Goal: Task Accomplishment & Management: Use online tool/utility

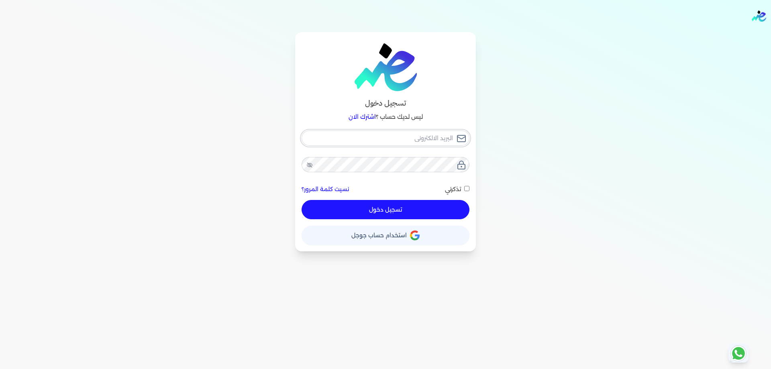
type input "[PERSON_NAME][EMAIL_ADDRESS][DOMAIN_NAME]"
click at [431, 202] on div "[PERSON_NAME][EMAIL_ADDRESS][DOMAIN_NAME] نسيت كلمة المرور؟ تذكرني تسجيل دخول" at bounding box center [386, 175] width 168 height 89
click at [446, 206] on button "تسجيل دخول" at bounding box center [386, 209] width 168 height 19
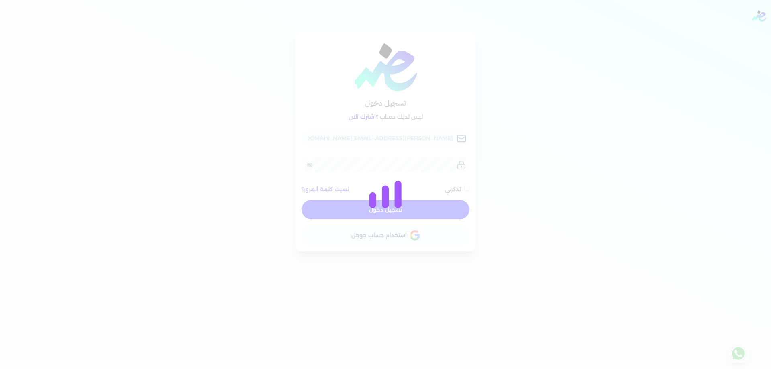
checkbox input "false"
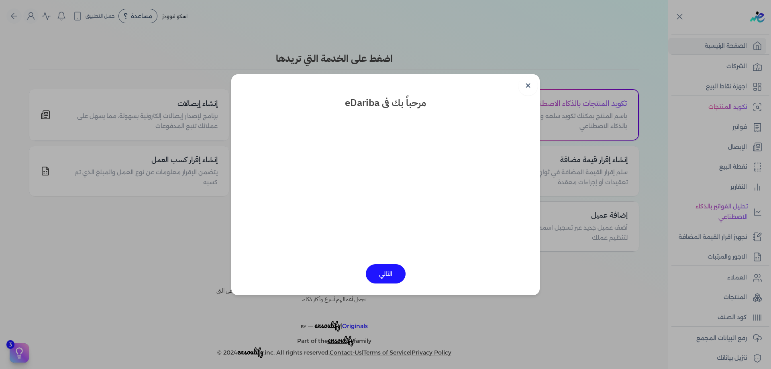
click at [535, 90] on link "✕" at bounding box center [528, 85] width 19 height 19
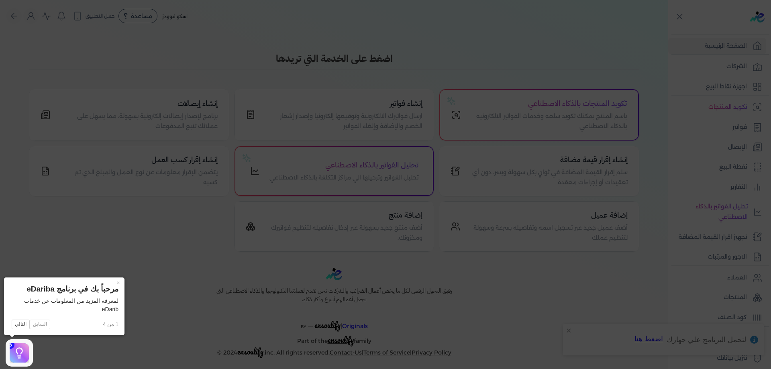
click at [657, 79] on icon at bounding box center [385, 184] width 771 height 369
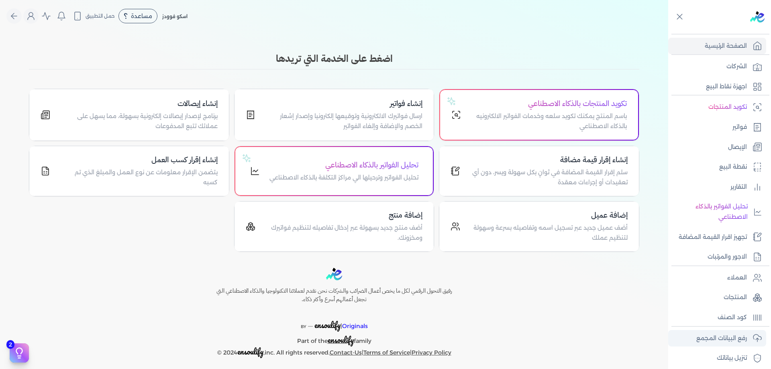
scroll to position [13, 0]
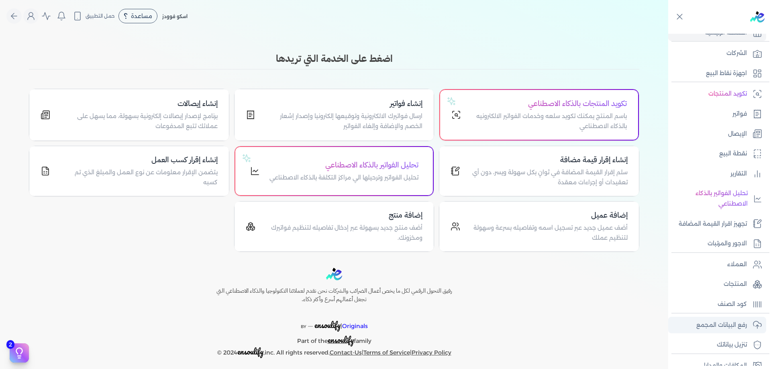
click at [739, 327] on p "رفع البيانات المجمع" at bounding box center [722, 325] width 51 height 10
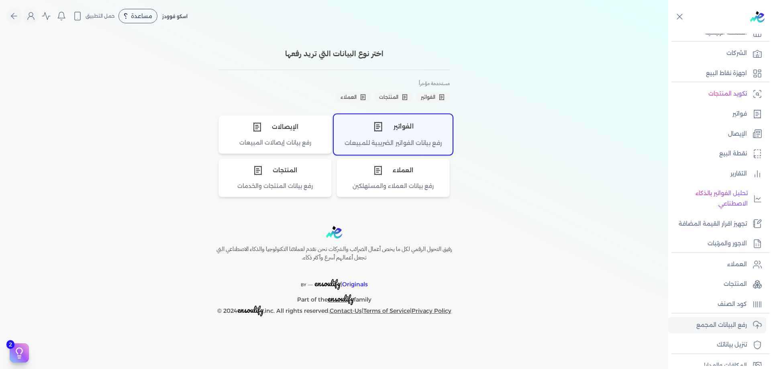
click at [436, 124] on div "الفواتير" at bounding box center [393, 127] width 118 height 24
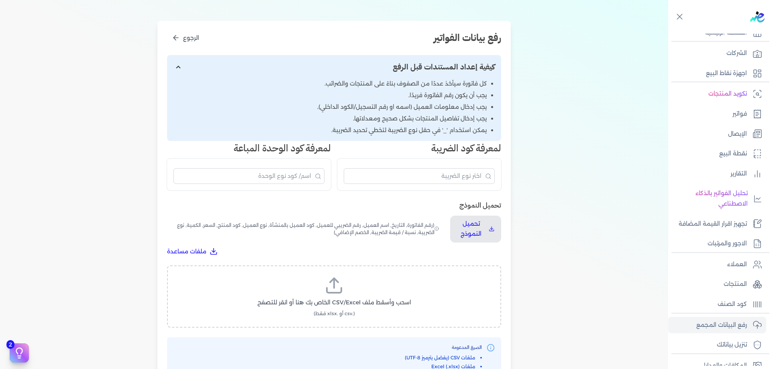
scroll to position [94, 0]
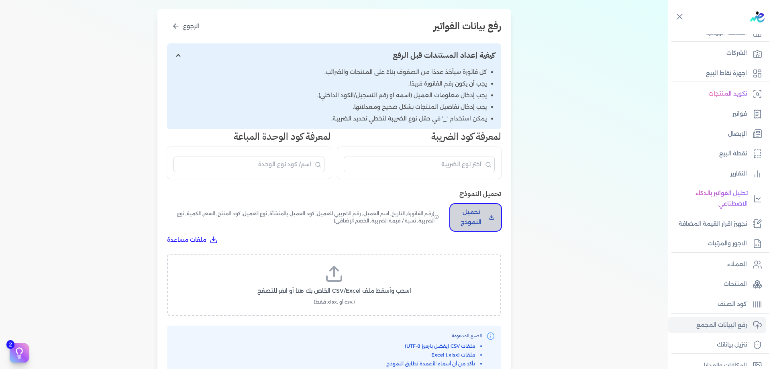
click at [480, 214] on p "تحميل النموذج" at bounding box center [471, 217] width 29 height 20
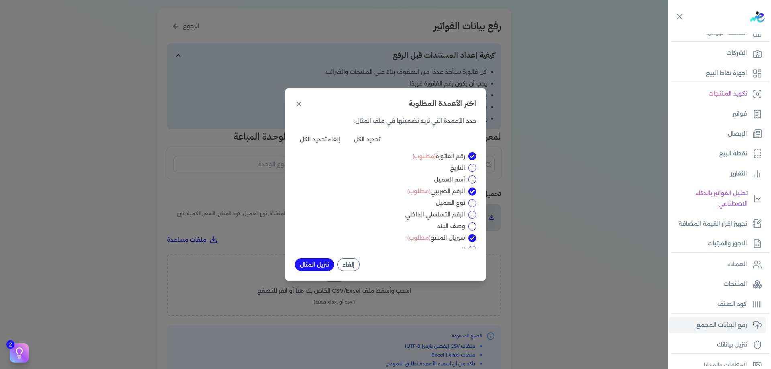
click at [471, 169] on input "التاريخ" at bounding box center [472, 168] width 8 height 8
checkbox input "true"
click at [471, 213] on input "الرقم التسلسلي الداخلي" at bounding box center [472, 215] width 8 height 8
checkbox input "true"
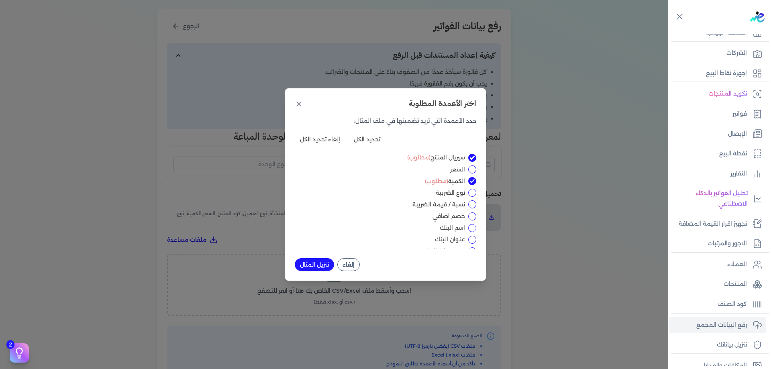
click at [472, 215] on input "خصم اضافي" at bounding box center [472, 217] width 8 height 8
checkbox input "true"
click at [317, 263] on button "تنزيل المثال" at bounding box center [314, 264] width 39 height 13
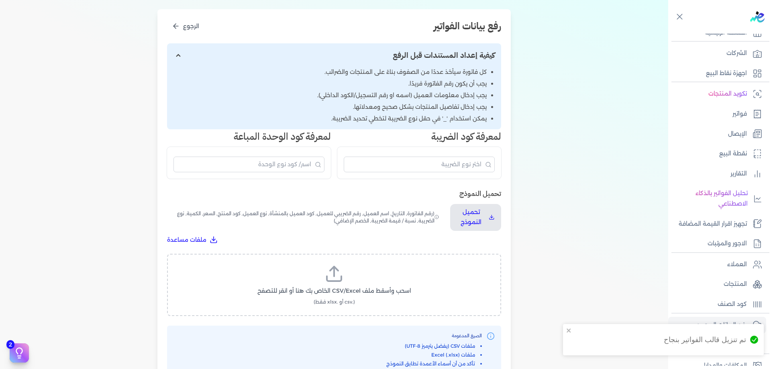
click at [614, 45] on div "اختيار النوع 2 رفع الملف 3 تعيين الأعمدة 4 مراجعة ومعالجة رفع بيانات الفواتير ا…" at bounding box center [334, 172] width 669 height 467
click at [562, 179] on div "اختيار النوع 2 رفع الملف 3 تعيين الأعمدة 4 مراجعة ومعالجة رفع بيانات الفواتير ا…" at bounding box center [334, 172] width 669 height 467
click at [752, 114] on link "فواتير" at bounding box center [718, 114] width 98 height 17
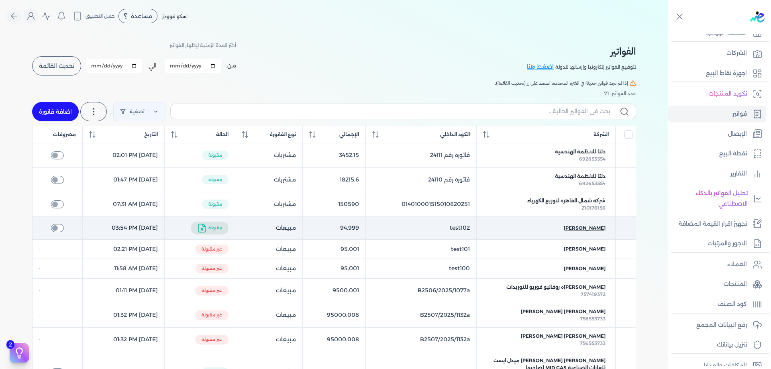
click at [604, 225] on span "[PERSON_NAME]" at bounding box center [585, 228] width 42 height 7
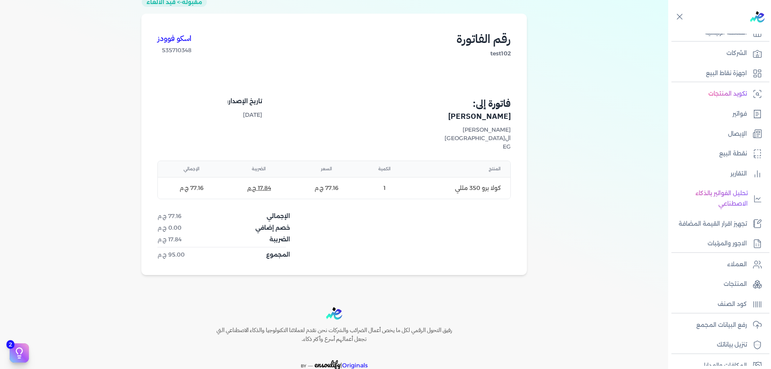
scroll to position [94, 0]
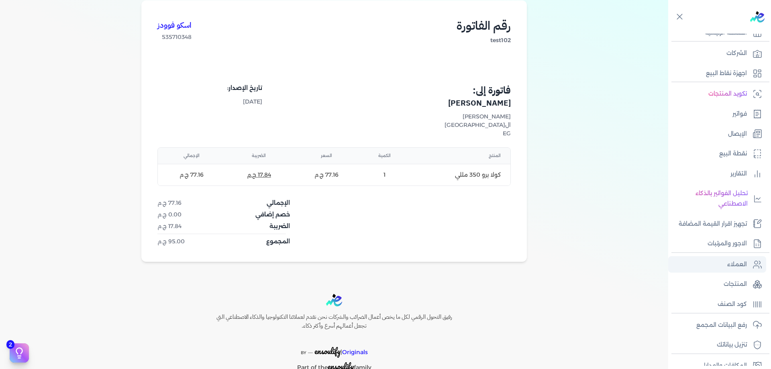
click at [748, 270] on link "العملاء" at bounding box center [718, 264] width 98 height 17
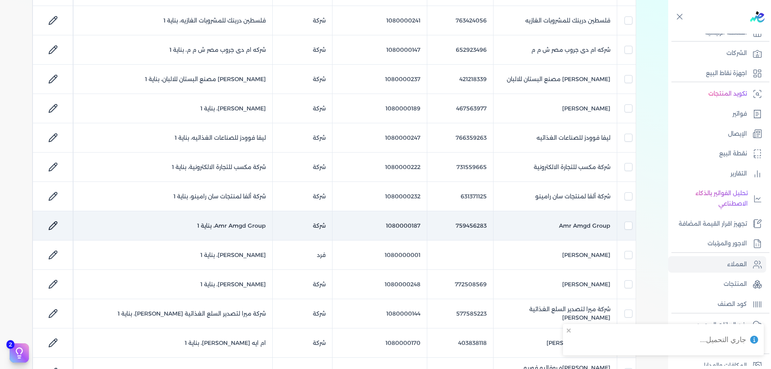
scroll to position [308, 0]
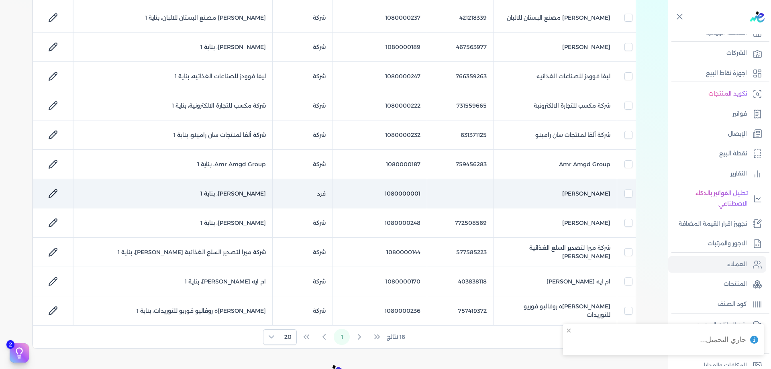
click at [605, 190] on td "[PERSON_NAME]" at bounding box center [556, 193] width 124 height 29
checkbox input "false"
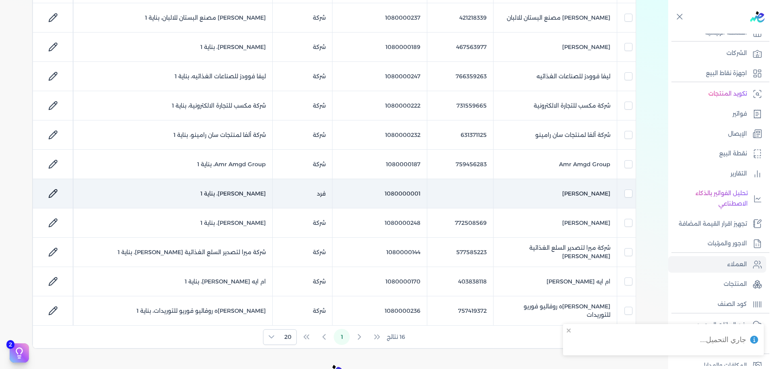
checkbox input "false"
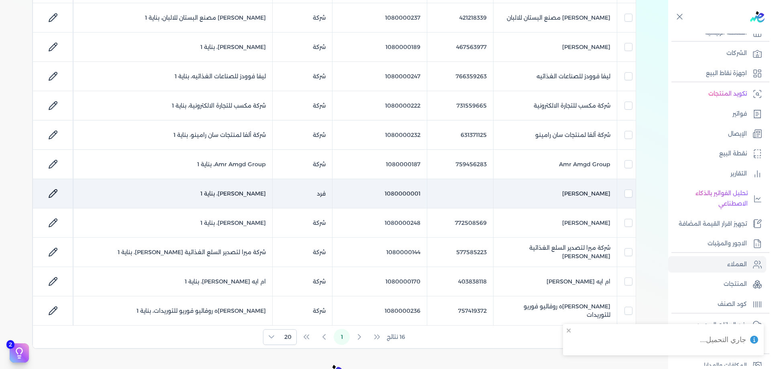
checkbox input "false"
checkbox input "true"
checkbox input "false"
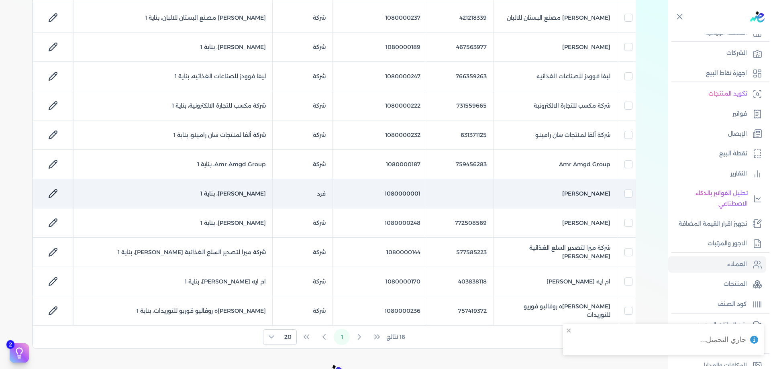
checkbox input "false"
click at [587, 190] on td "[PERSON_NAME]" at bounding box center [556, 193] width 124 height 29
checkbox input "false"
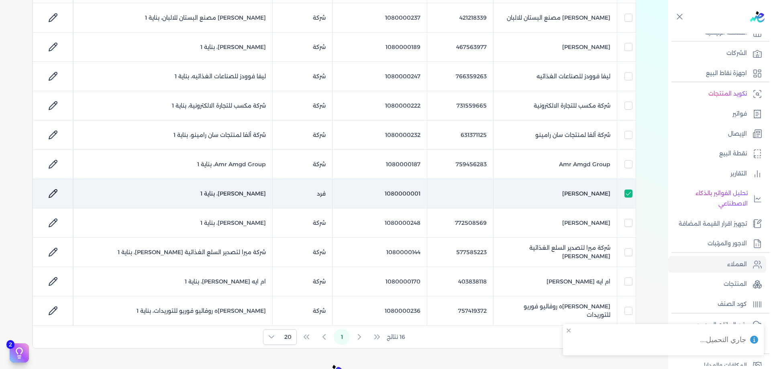
checkbox input "false"
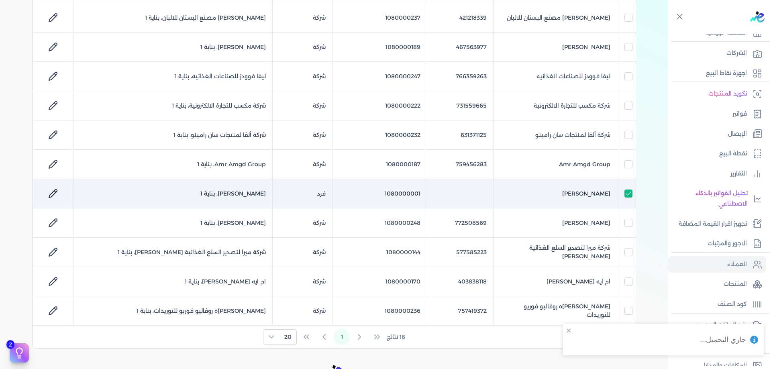
checkbox input "false"
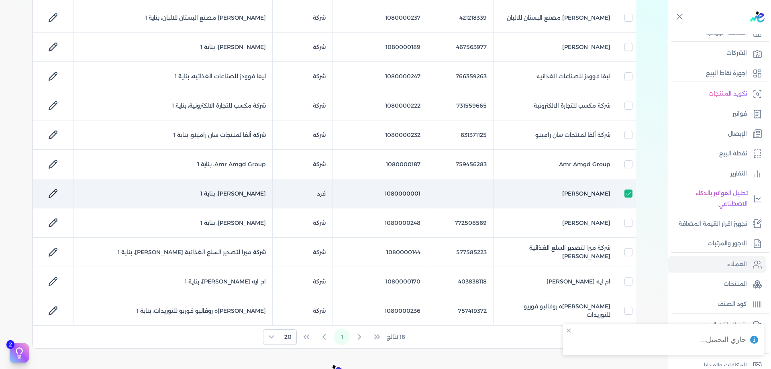
checkbox input "false"
click at [209, 192] on td "[PERSON_NAME]، بناية 1" at bounding box center [173, 193] width 199 height 29
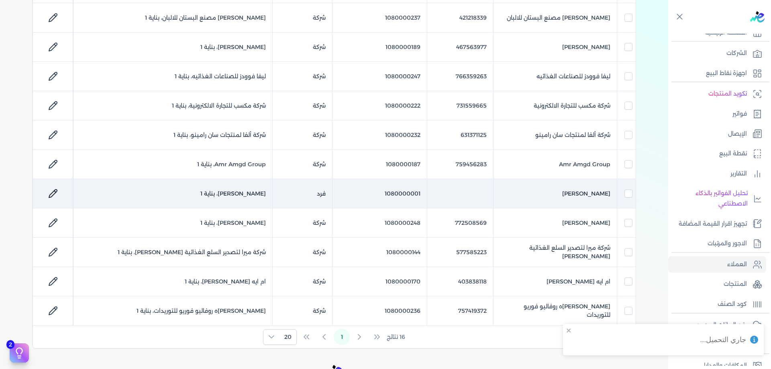
checkbox input "false"
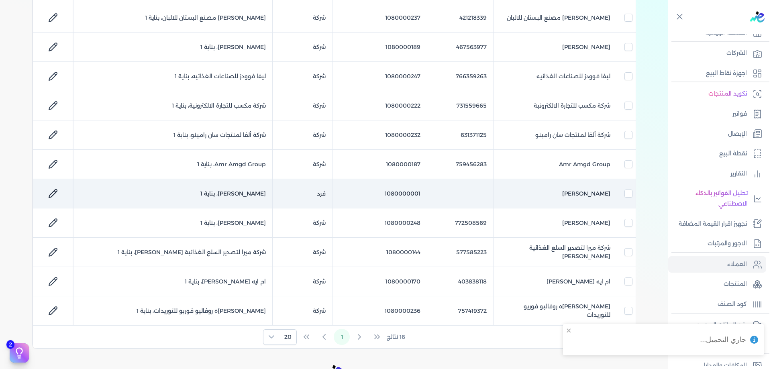
checkbox input "false"
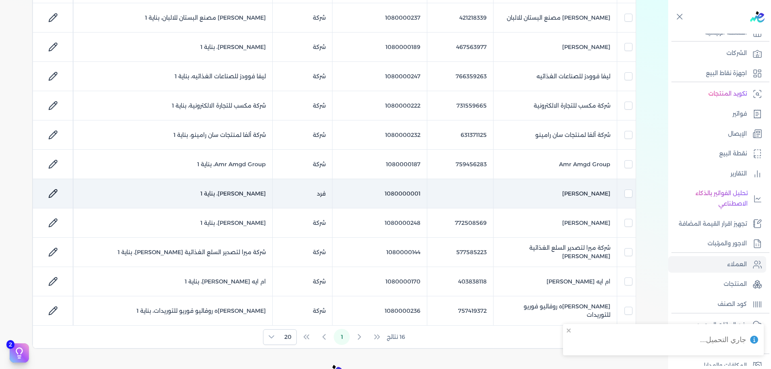
checkbox input "false"
checkbox input "true"
checkbox input "false"
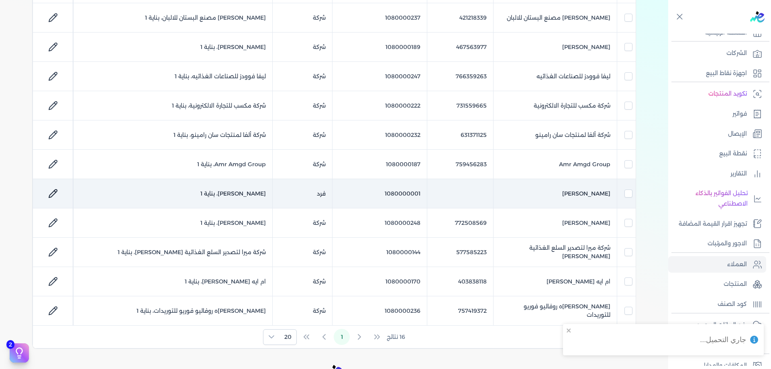
checkbox input "false"
click at [209, 192] on td "[PERSON_NAME]، بناية 1" at bounding box center [173, 193] width 199 height 29
checkbox input "false"
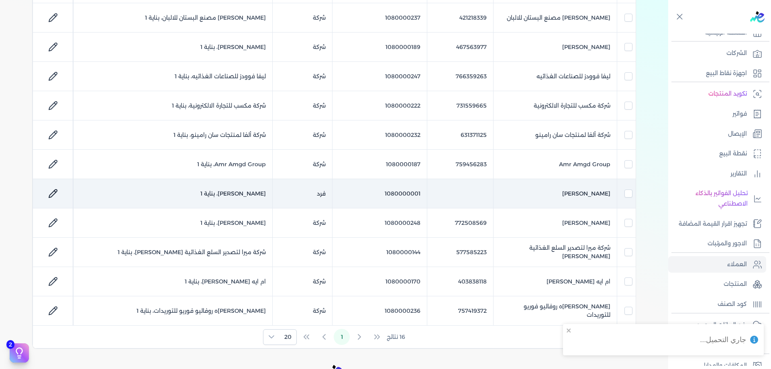
checkbox input "false"
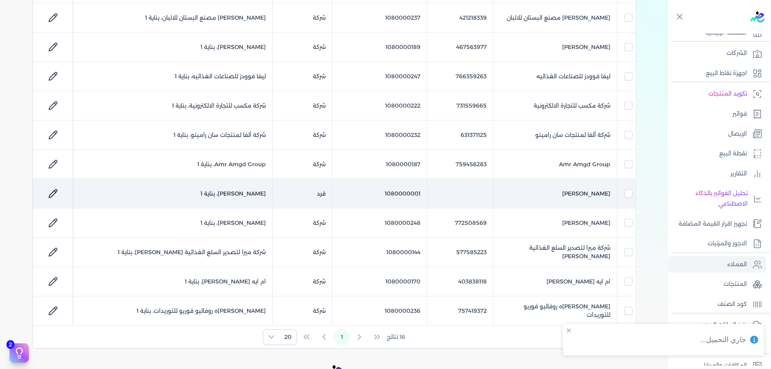
checkbox input "false"
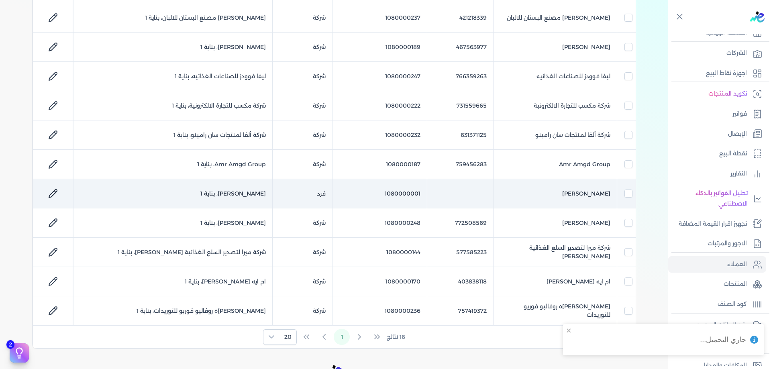
checkbox input "false"
click at [59, 190] on link at bounding box center [52, 193] width 19 height 19
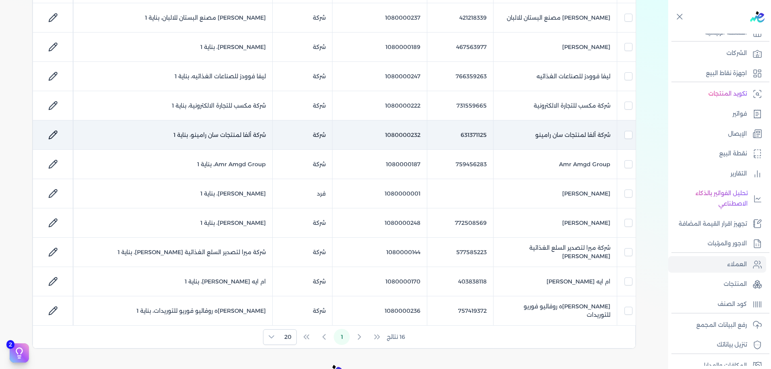
select select "P"
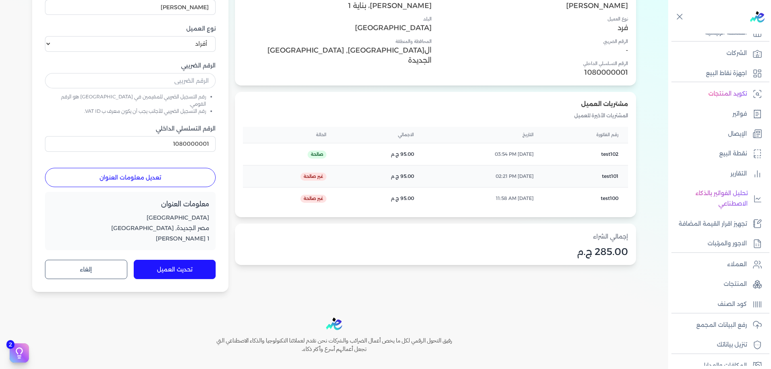
scroll to position [110, 0]
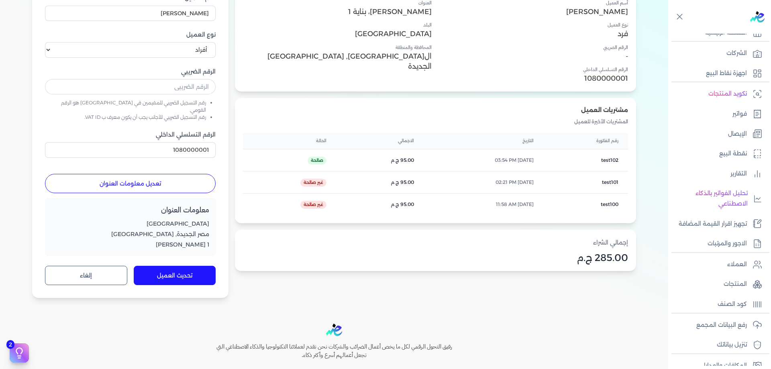
click at [497, 80] on p "1080000001" at bounding box center [534, 78] width 188 height 10
copy p "1080000001"
click at [740, 276] on link "المنتجات" at bounding box center [718, 284] width 98 height 17
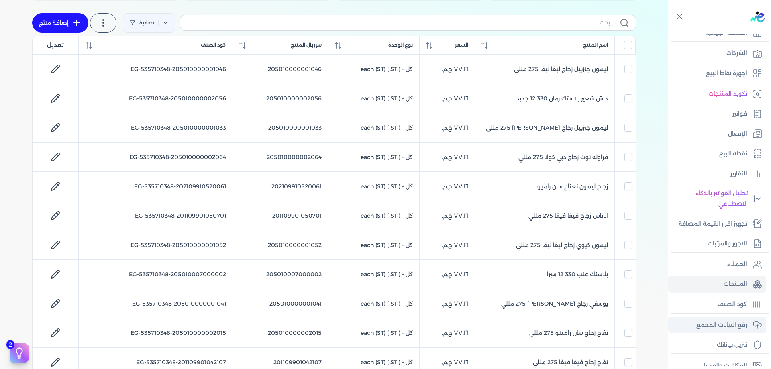
click at [744, 325] on p "رفع البيانات المجمع" at bounding box center [722, 325] width 51 height 10
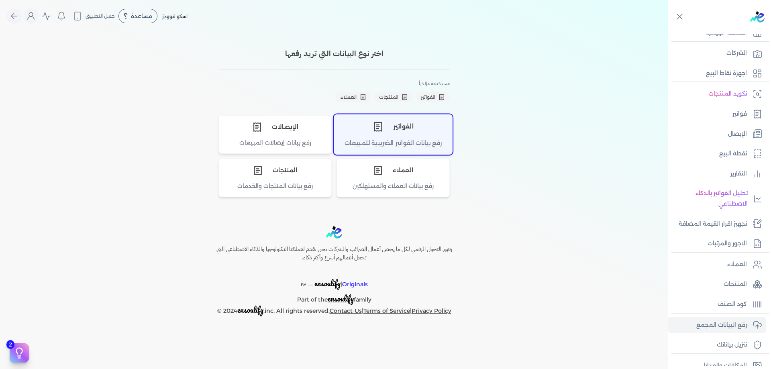
click at [422, 119] on div "الفواتير" at bounding box center [393, 127] width 118 height 24
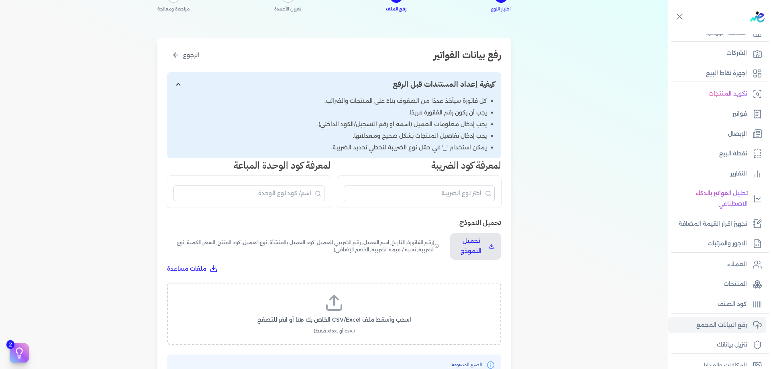
scroll to position [80, 0]
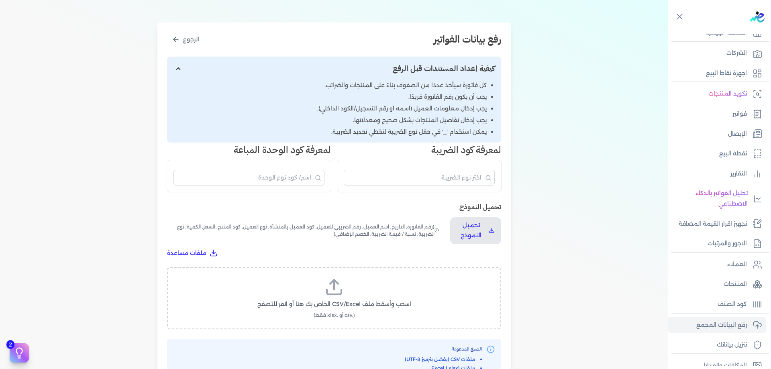
click at [399, 289] on label "اسحب وأسقط ملف CSV/Excel الخاص بك هنا أو انقر للتصفح (.csv أو .xlsx فقط)" at bounding box center [334, 298] width 313 height 41
click at [0, 0] on input "اسحب وأسقط ملف CSV/Excel الخاص بك هنا أو انقر للتصفح (.csv أو .xlsx فقط)" at bounding box center [0, 0] width 0 height 0
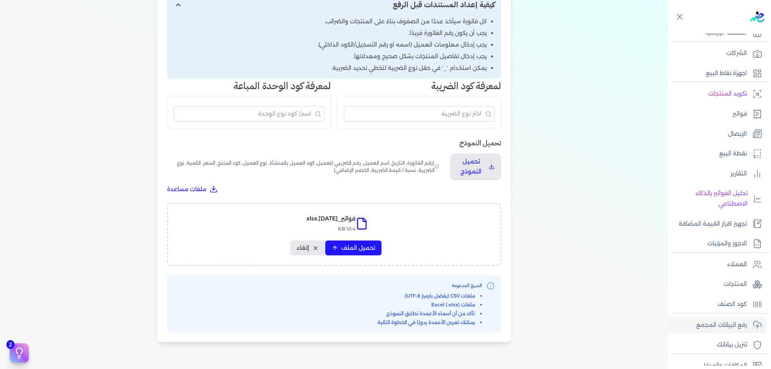
scroll to position [147, 0]
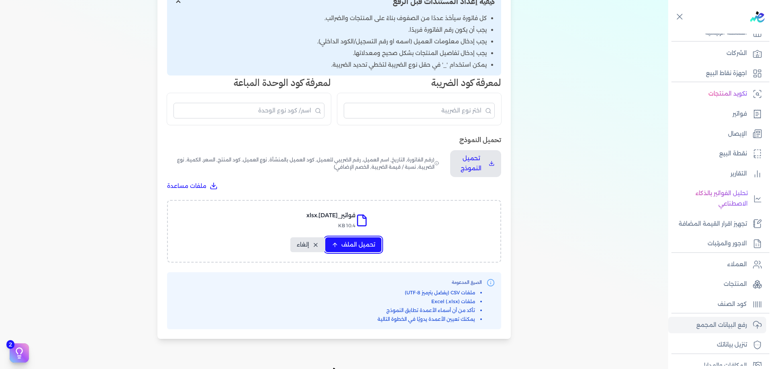
click at [362, 246] on span "تحميل الملف" at bounding box center [358, 245] width 34 height 8
select select "رقم الفاتورة"
select select "التاريخ"
select select "الرقم الضريبي"
select select "الرقم التسلسلي الداخلي"
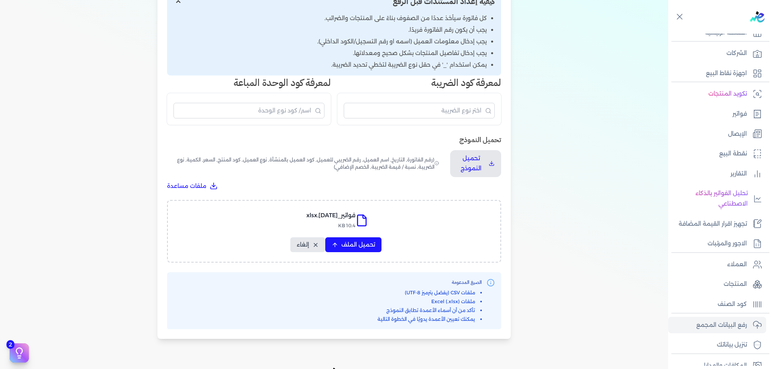
select select "سيريال المنتج"
select select "الكمية"
select select "خصم اضافي"
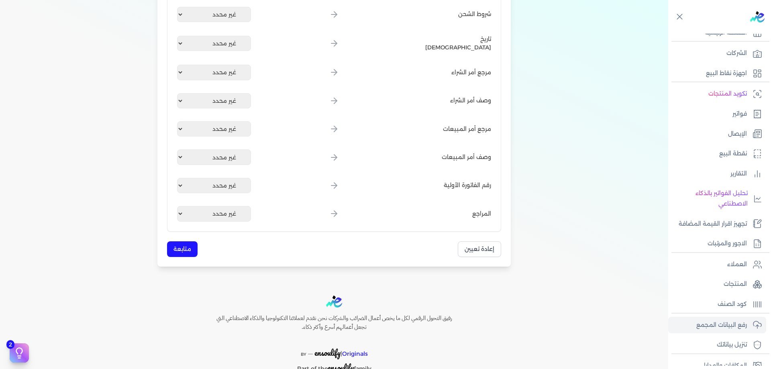
scroll to position [951, 0]
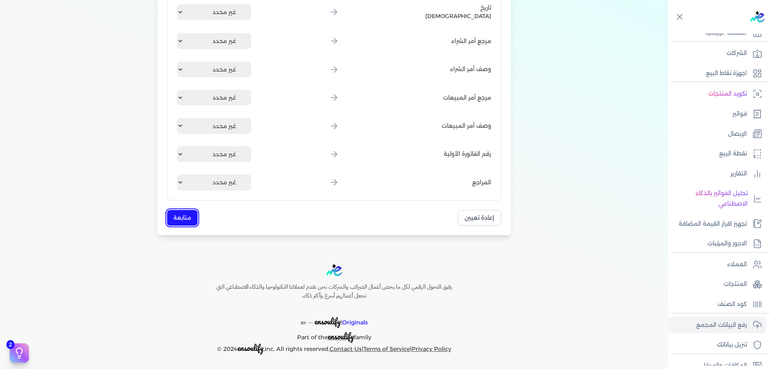
click at [191, 213] on button "متابعة" at bounding box center [182, 218] width 31 height 16
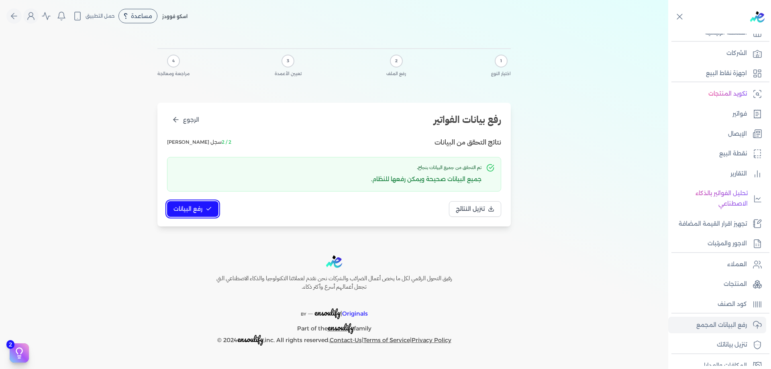
click at [202, 214] on button "رفع البيانات" at bounding box center [192, 209] width 51 height 16
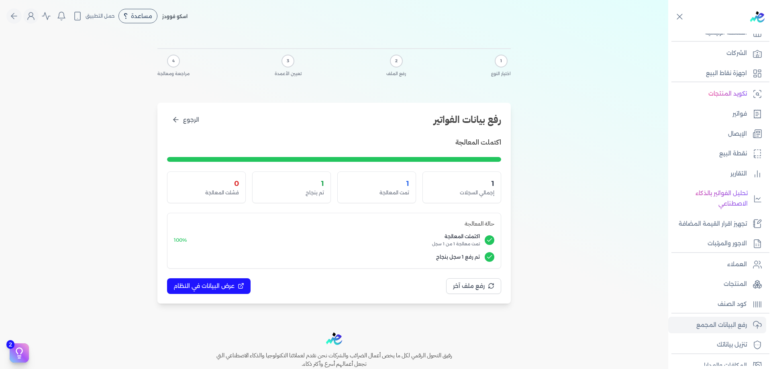
click at [245, 278] on div "اكتملت المعالجة 1 إجمالي السجلات 1 تمت المعالجة 1 تم بنجاح 0 فشلت المعالجة حالة…" at bounding box center [334, 215] width 334 height 157
click at [240, 279] on button "عرض البيانات في النظام" at bounding box center [209, 286] width 84 height 16
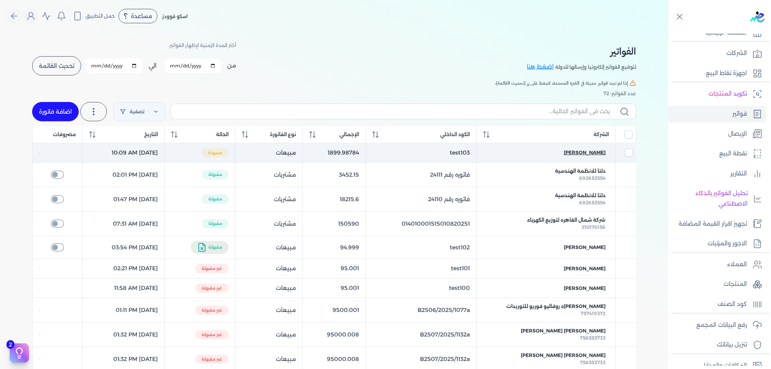
click at [601, 155] on span "[PERSON_NAME]" at bounding box center [585, 152] width 42 height 7
checkbox input "true"
select select "EGP"
select select "B"
select select "EGS"
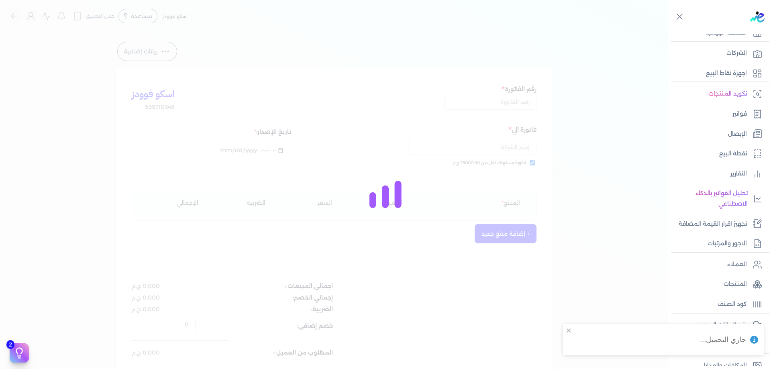
type input "test103"
checkbox input "true"
type input "[DATE]T11:09:02"
type input "[DATE]"
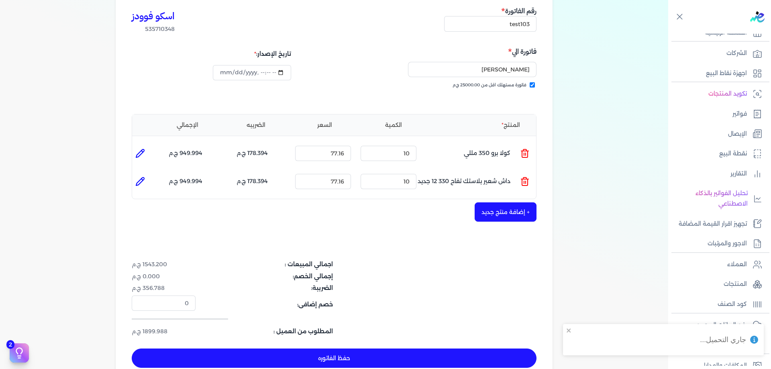
scroll to position [80, 0]
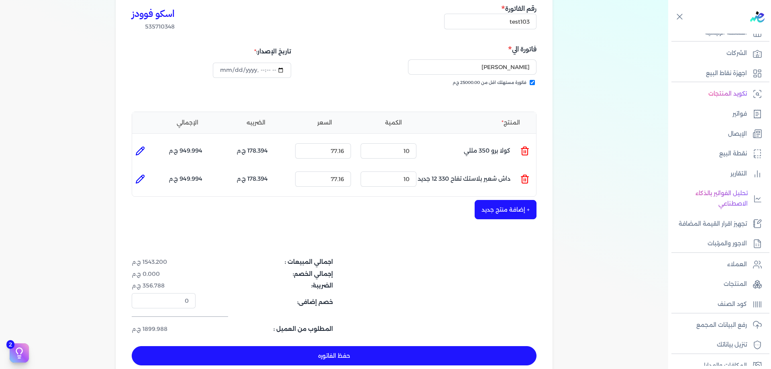
click at [607, 119] on div "بيانات إضافية اسكو فوودز 535710348 رقم الفاتورة test103 فاتورة الي [PERSON_NAME…" at bounding box center [334, 171] width 669 height 422
click at [740, 325] on p "رفع البيانات المجمع" at bounding box center [722, 325] width 51 height 10
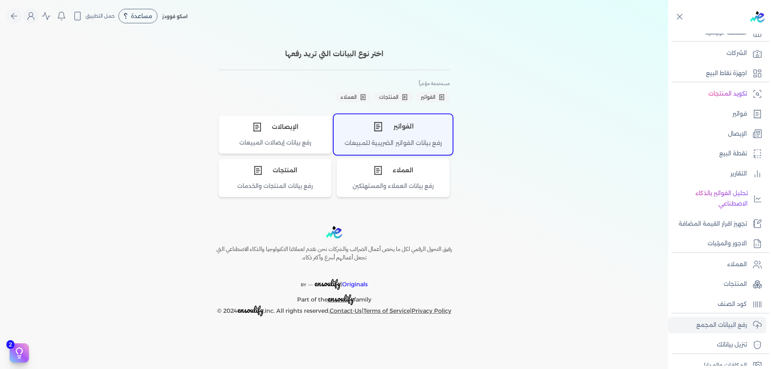
click at [417, 141] on div "رفع بيانات الفواتير الضريبية للمبيعات" at bounding box center [393, 147] width 118 height 16
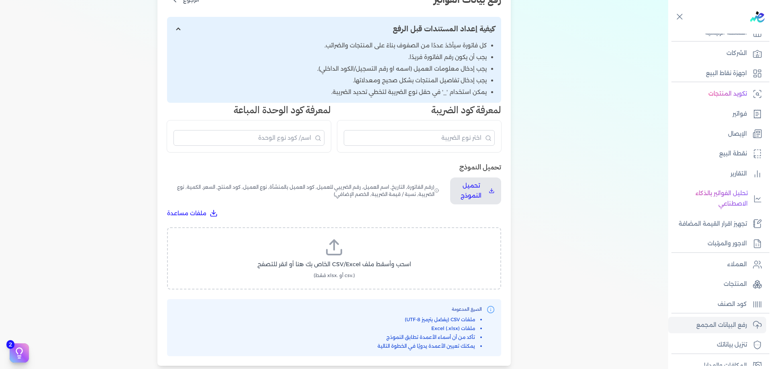
scroll to position [121, 0]
click at [370, 268] on span "اسحب وأسقط ملف CSV/Excel الخاص بك هنا أو انقر للتصفح" at bounding box center [335, 264] width 154 height 8
click at [0, 0] on input "اسحب وأسقط ملف CSV/Excel الخاص بك هنا أو انقر للتصفح (.csv أو .xlsx فقط)" at bounding box center [0, 0] width 0 height 0
click at [481, 204] on div "تحميل النموذج تحميل النموذج (رقم الفاتورة, التاريخ, اسم العميل, رقم الضريبي للع…" at bounding box center [334, 190] width 334 height 56
click at [483, 195] on p "تحميل النموذج" at bounding box center [471, 190] width 29 height 20
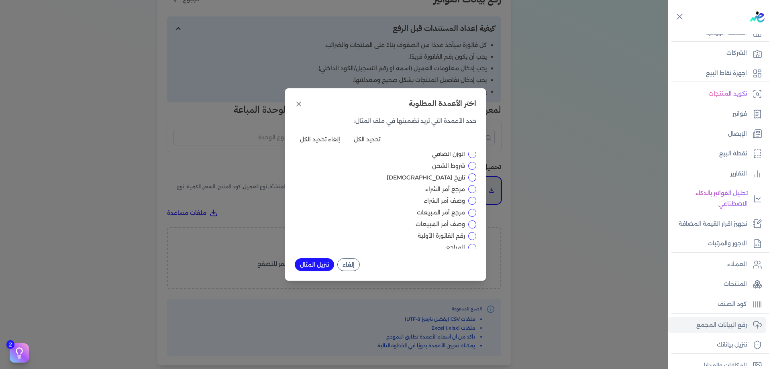
scroll to position [301, 0]
click at [303, 103] on div "اختر الأعمدة المطلوبة" at bounding box center [386, 104] width 182 height 12
click at [300, 101] on icon at bounding box center [299, 104] width 8 height 8
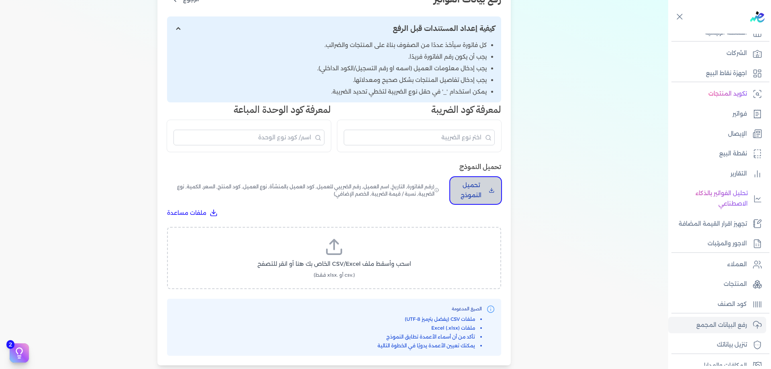
click at [483, 199] on p "تحميل النموذج" at bounding box center [471, 190] width 29 height 20
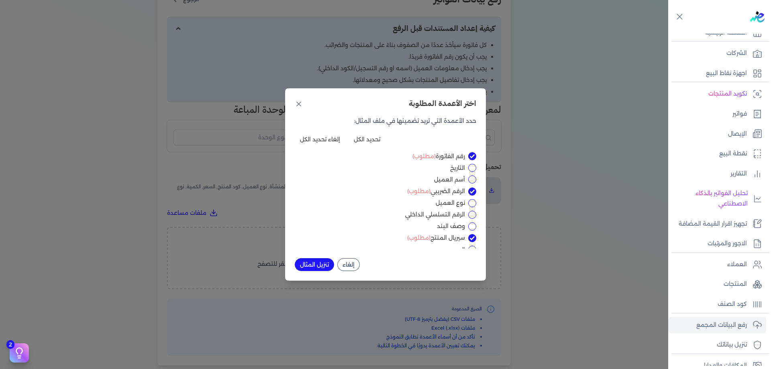
click at [546, 188] on div "اختر الأعمدة المطلوبة حدد الأعمدة التي تريد تضمينها في ملف المثال: تحديد الكل إ…" at bounding box center [385, 184] width 771 height 369
click at [307, 100] on div "اختر الأعمدة المطلوبة" at bounding box center [386, 104] width 182 height 12
click at [291, 102] on div "اختر الأعمدة المطلوبة حدد الأعمدة التي تريد تضمينها في ملف المثال: تحديد الكل إ…" at bounding box center [385, 184] width 201 height 192
click at [295, 102] on icon at bounding box center [299, 104] width 8 height 8
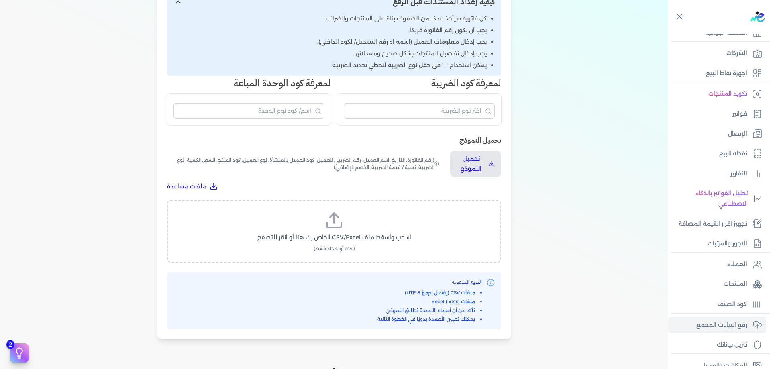
scroll to position [147, 0]
click at [360, 220] on label "اسحب وأسقط ملف CSV/Excel الخاص بك هنا أو انقر للتصفح (.csv أو .xlsx فقط)" at bounding box center [334, 231] width 313 height 41
click at [0, 0] on input "اسحب وأسقط ملف CSV/Excel الخاص بك هنا أو انقر للتصفح (.csv أو .xlsx فقط)" at bounding box center [0, 0] width 0 height 0
click at [372, 243] on span "تحميل الملف" at bounding box center [358, 245] width 34 height 8
select select "رقم الفاتورة"
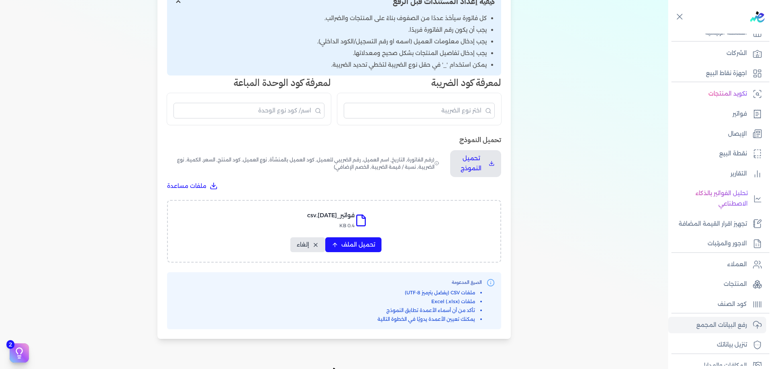
select select "التاريخ"
select select "الرقم الضريبي"
select select "الرقم التسلسلي الداخلي"
select select "سيريال المنتج"
select select "الكمية"
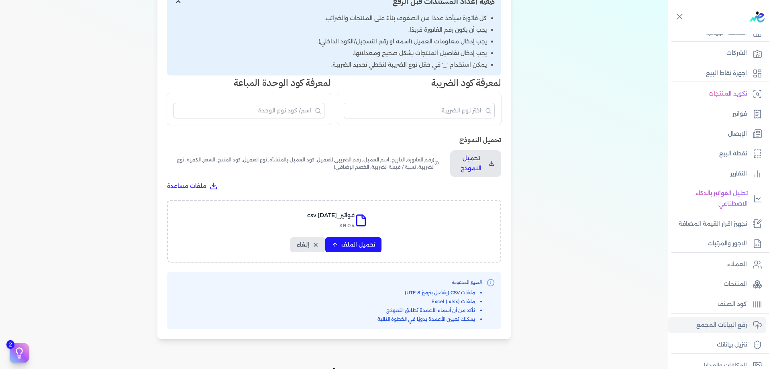
select select "خصم اضافي"
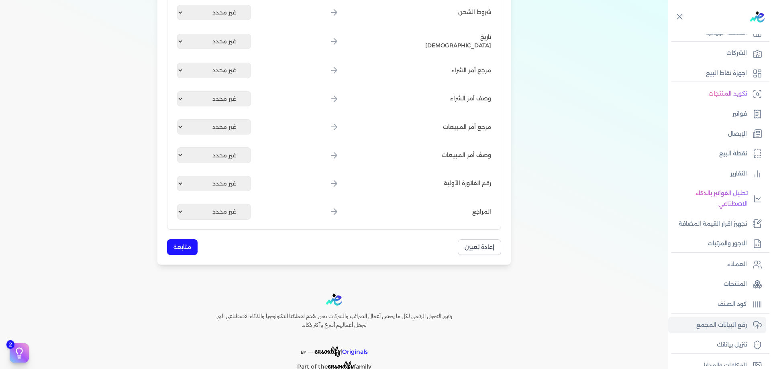
scroll to position [924, 0]
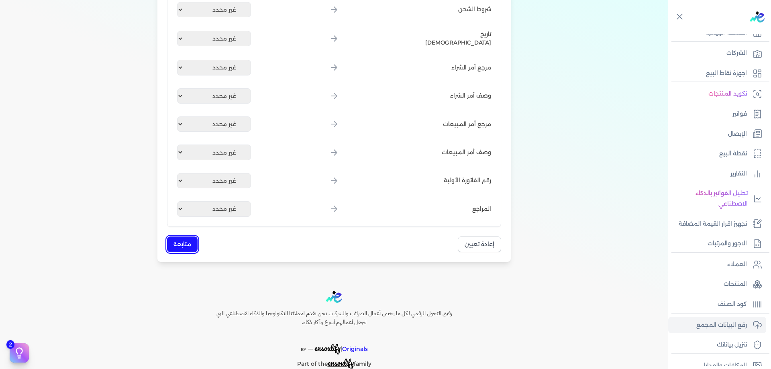
click at [188, 243] on button "متابعة" at bounding box center [182, 245] width 31 height 16
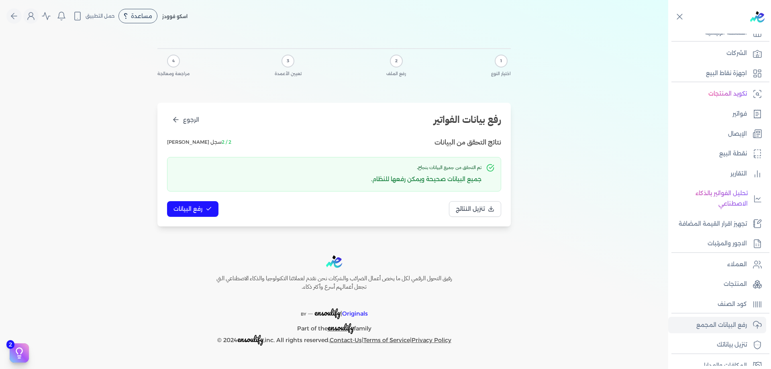
scroll to position [0, 0]
click at [193, 210] on span "رفع البيانات" at bounding box center [188, 209] width 29 height 8
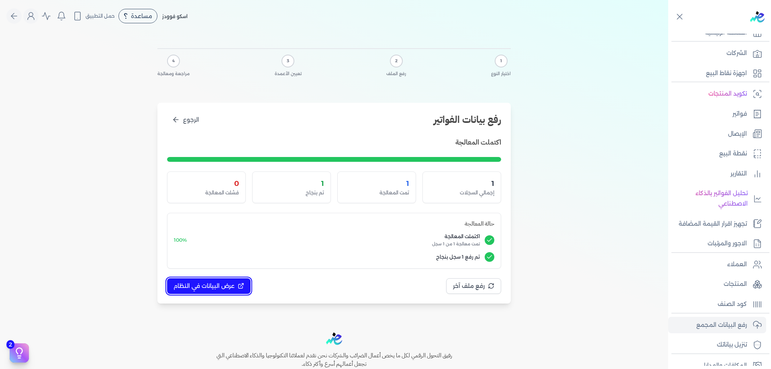
click at [232, 278] on button "عرض البيانات في النظام" at bounding box center [209, 286] width 84 height 16
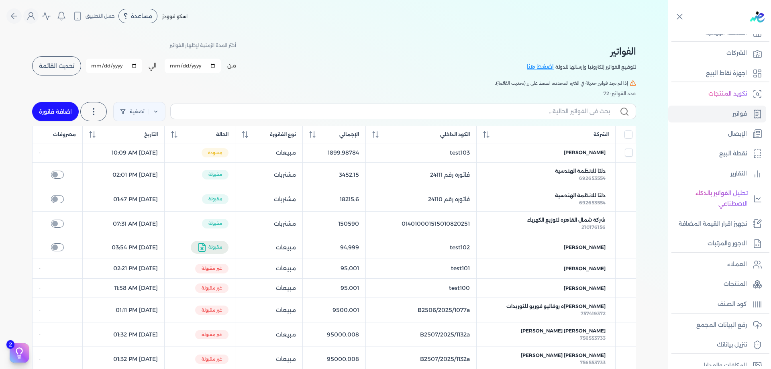
click at [61, 67] on span "تحديث القائمة" at bounding box center [56, 66] width 35 height 6
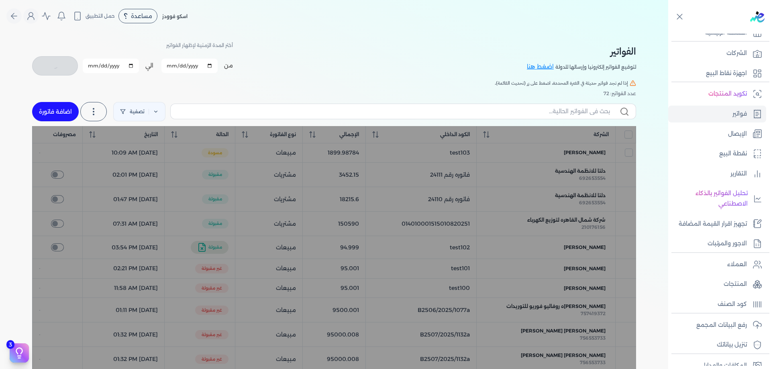
checkbox input "false"
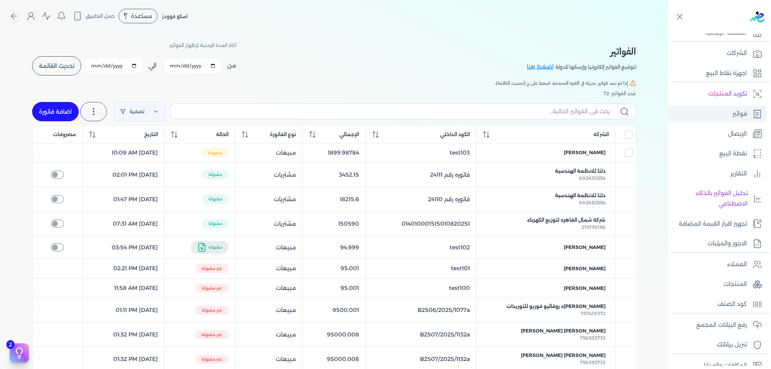
click at [732, 117] on link "فواتير" at bounding box center [718, 114] width 98 height 17
click at [750, 327] on link "رفع البيانات المجمع" at bounding box center [718, 325] width 98 height 17
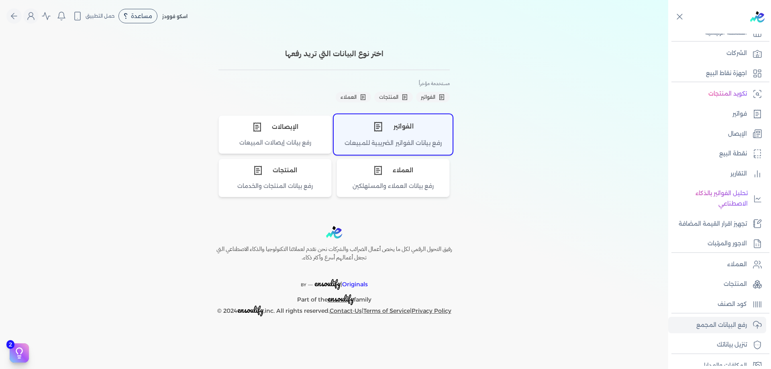
click at [413, 129] on div "الفواتير" at bounding box center [393, 127] width 118 height 24
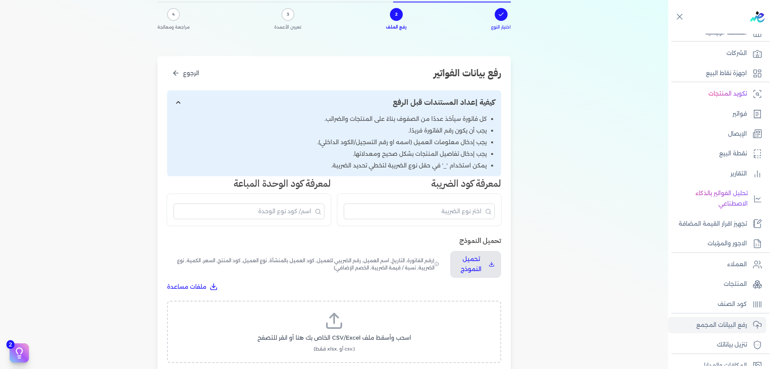
scroll to position [53, 0]
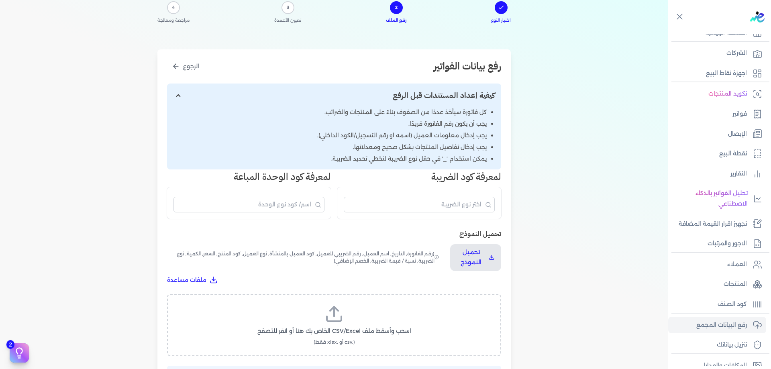
click at [368, 294] on div "اسحب وأسقط ملف CSV/Excel الخاص بك هنا أو انقر للتصفح (.csv أو .xlsx فقط)" at bounding box center [334, 325] width 334 height 62
click at [371, 307] on label "اسحب وأسقط ملف CSV/Excel الخاص بك هنا أو انقر للتصفح (.csv أو .xlsx فقط)" at bounding box center [334, 325] width 313 height 41
click at [0, 0] on input "اسحب وأسقط ملف CSV/Excel الخاص بك هنا أو انقر للتصفح (.csv أو .xlsx فقط)" at bounding box center [0, 0] width 0 height 0
click at [372, 325] on div "فواتير_[DATE].xlsx 10.4 KB تحميل الملف إلغاء" at bounding box center [334, 326] width 313 height 42
click at [372, 340] on span "تحميل الملف" at bounding box center [358, 339] width 34 height 8
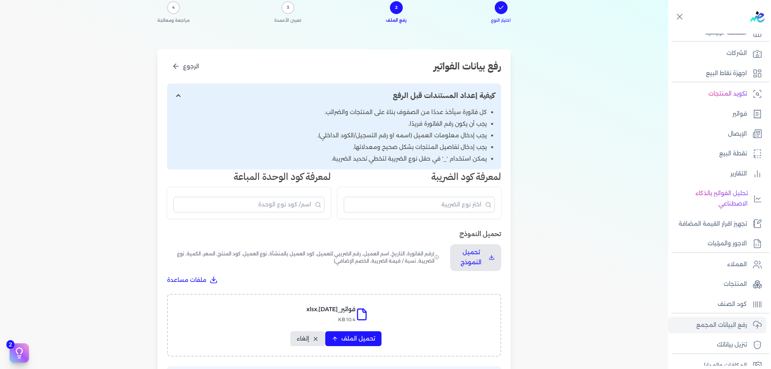
select select "رقم الفاتورة"
select select "التاريخ"
select select "الرقم الضريبي"
select select "الرقم التسلسلي الداخلي"
select select "سيريال المنتج"
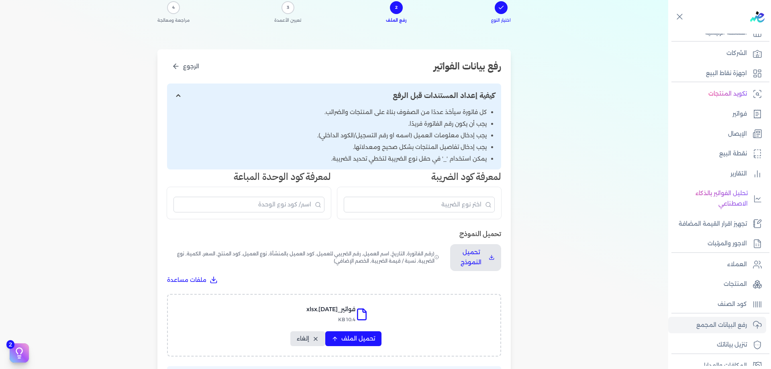
select select "الكمية"
select select "خصم اضافي"
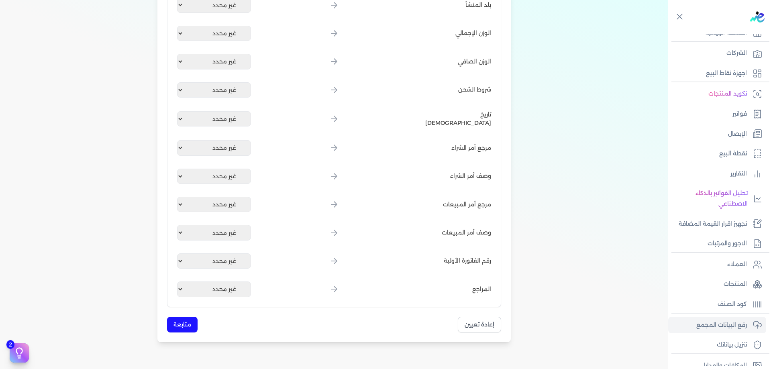
scroll to position [951, 0]
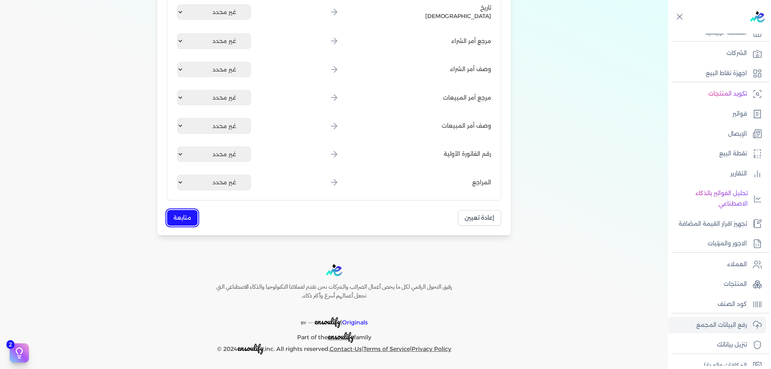
click at [182, 222] on button "متابعة" at bounding box center [182, 218] width 31 height 16
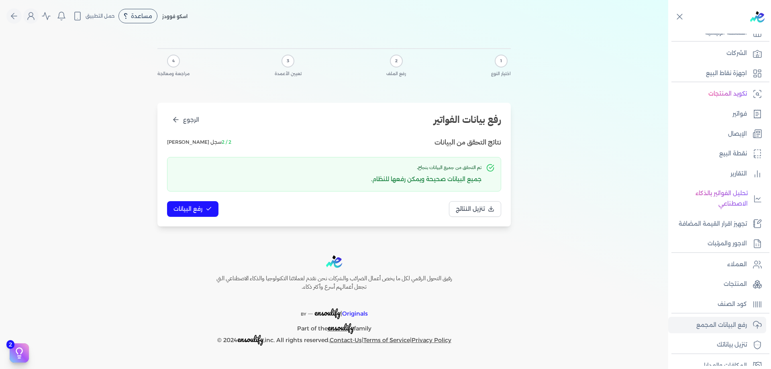
scroll to position [0, 0]
drag, startPoint x: 218, startPoint y: 186, endPoint x: 212, endPoint y: 200, distance: 14.4
click at [217, 187] on div "تم التحقق من جميع البيانات بنجاح. جميع البيانات صحيحة ويمكن رفعها للنظام." at bounding box center [334, 174] width 334 height 35
click at [212, 200] on div "نتائج التحقق من البيانات 2 / 2 سجل صالح تم التحقق من جميع البيانات بنجاح. جميع …" at bounding box center [334, 177] width 334 height 80
click at [209, 207] on icon at bounding box center [209, 209] width 6 height 6
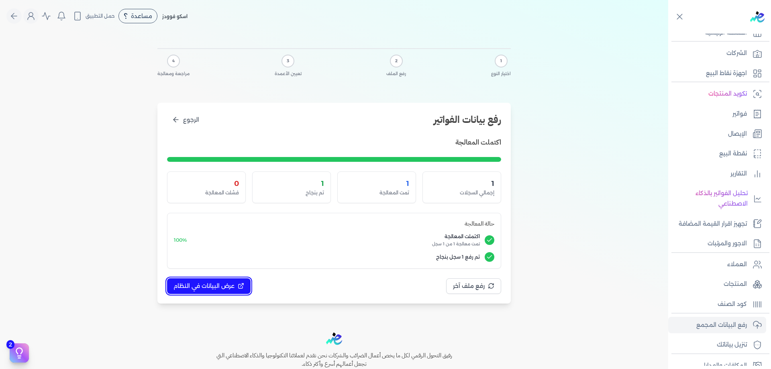
click at [222, 281] on button "عرض البيانات في النظام" at bounding box center [209, 286] width 84 height 16
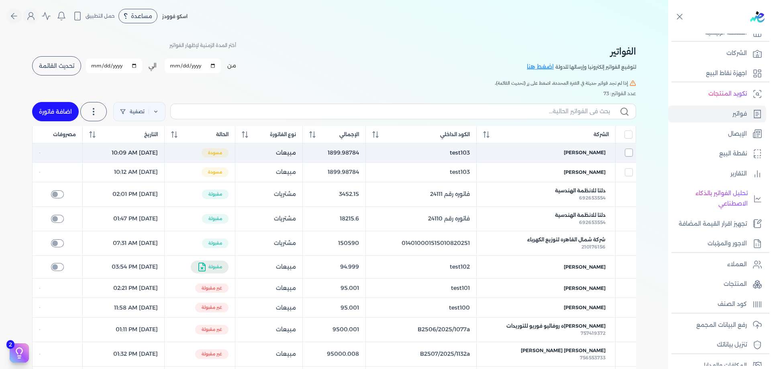
click at [629, 153] on input "checkbox" at bounding box center [629, 153] width 8 height 8
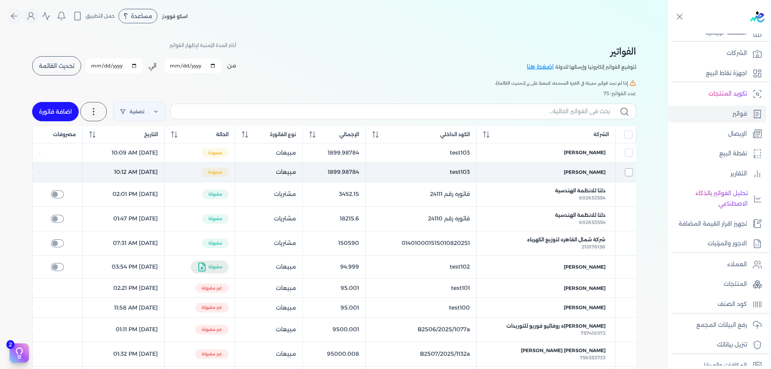
checkbox input "true"
click at [633, 173] on input "checkbox" at bounding box center [629, 172] width 8 height 8
checkbox input "true"
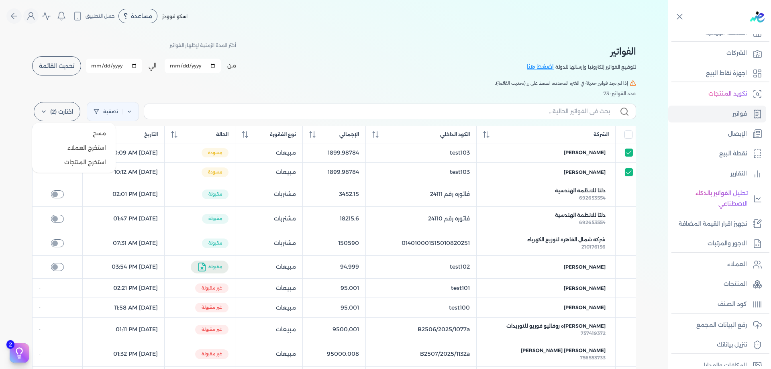
click at [73, 108] on label "اختارت (2)" at bounding box center [57, 111] width 47 height 19
click at [82, 131] on button "مسح" at bounding box center [73, 133] width 77 height 14
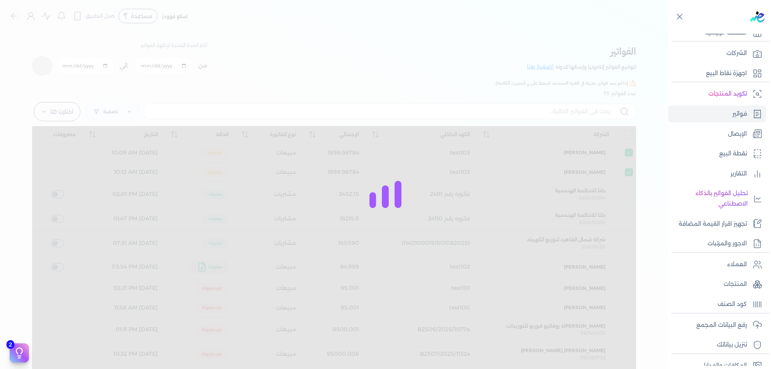
checkbox input "false"
